Goal: Navigation & Orientation: Find specific page/section

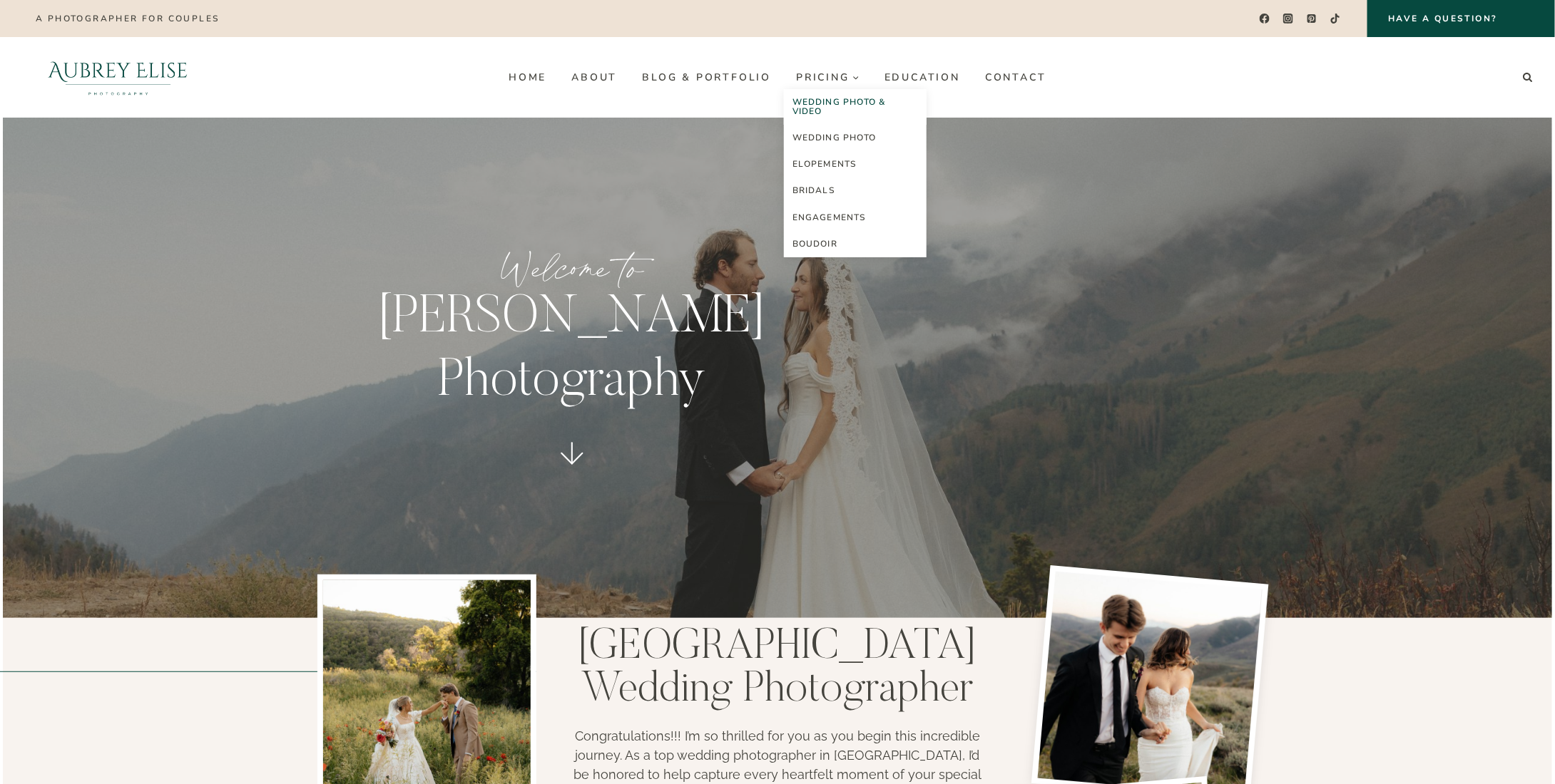
click at [839, 102] on link "Wedding Photo & Video" at bounding box center [855, 107] width 142 height 36
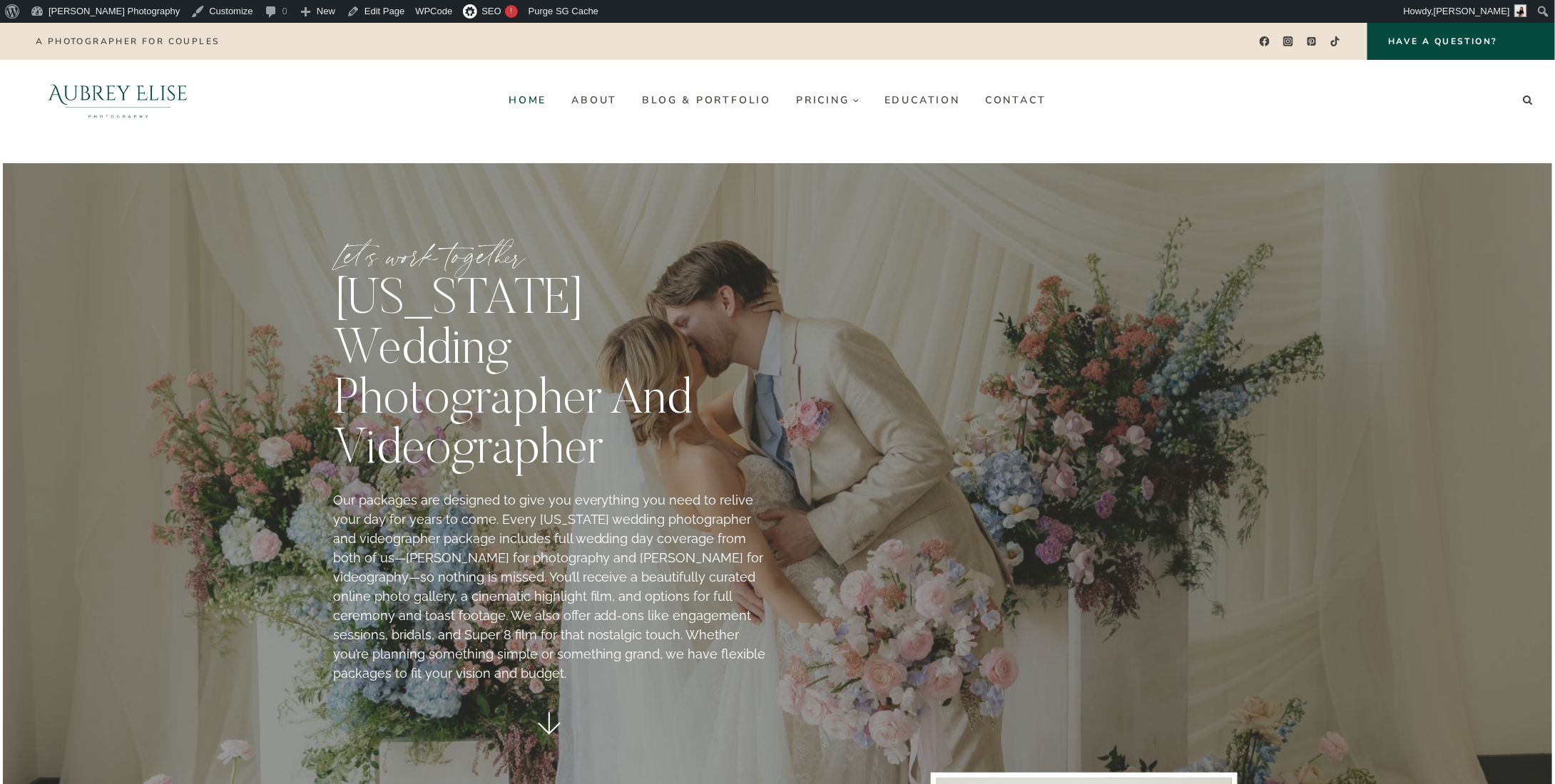
click at [525, 100] on link "Home" at bounding box center [527, 100] width 63 height 23
